Goal: Navigation & Orientation: Find specific page/section

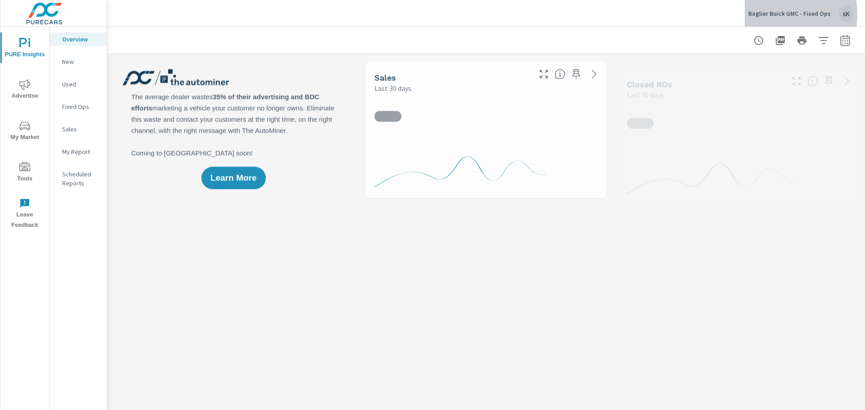
click at [764, 14] on p "Baglier Buick GMC - Fixed Ops" at bounding box center [789, 13] width 82 height 8
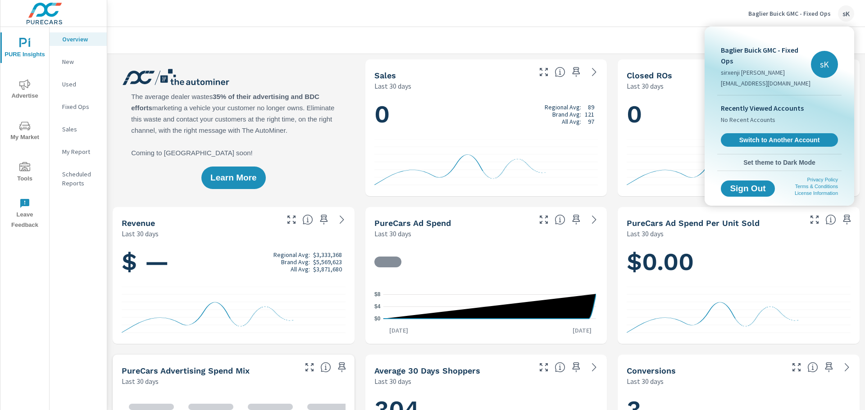
click at [648, 23] on div at bounding box center [432, 205] width 865 height 410
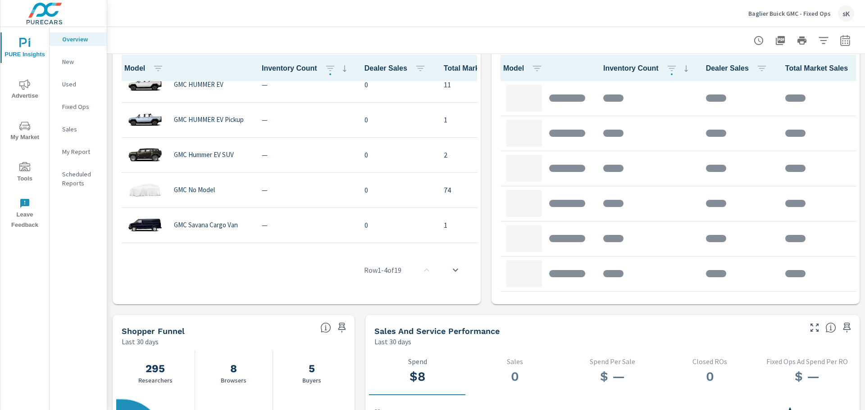
scroll to position [226, 0]
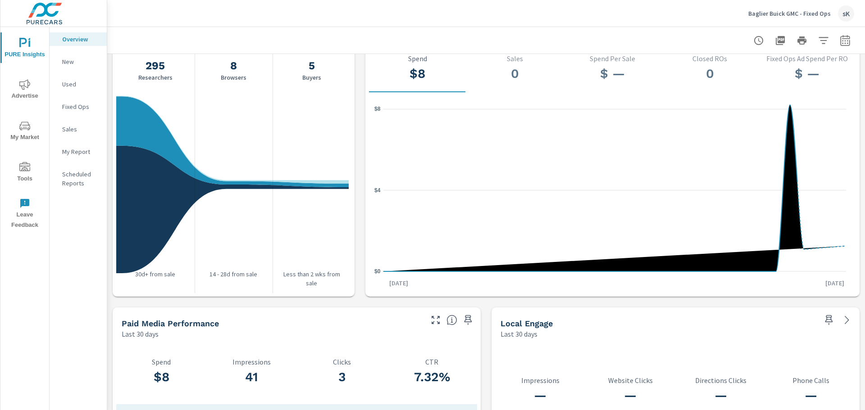
scroll to position [806, 0]
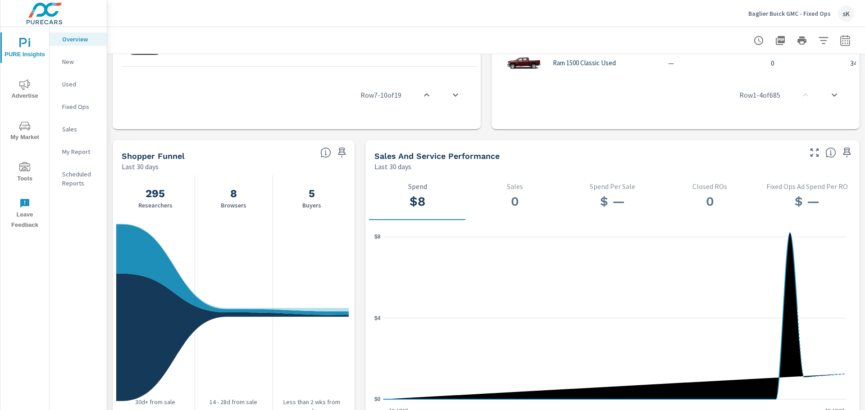
click at [824, 16] on p "Baglier Buick GMC - Fixed Ops" at bounding box center [789, 13] width 82 height 8
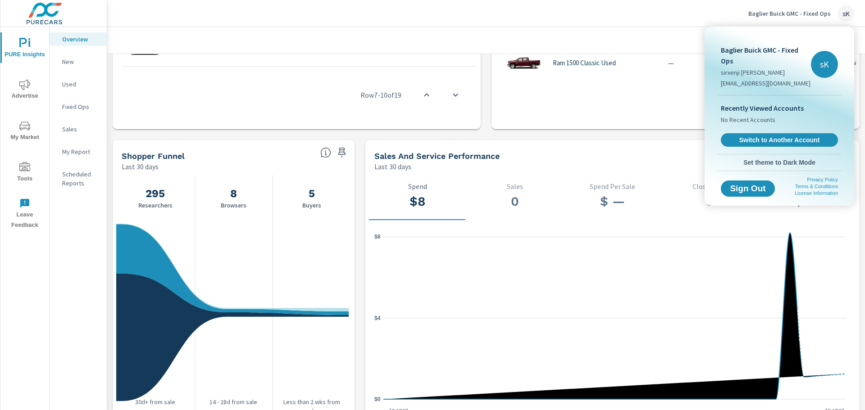
click at [793, 147] on div "Recently Viewed Accounts No Recent Accounts Switch to Another Account" at bounding box center [779, 124] width 124 height 59
click at [791, 141] on span "Switch to Another Account" at bounding box center [779, 140] width 110 height 9
